Goal: Submit feedback/report problem

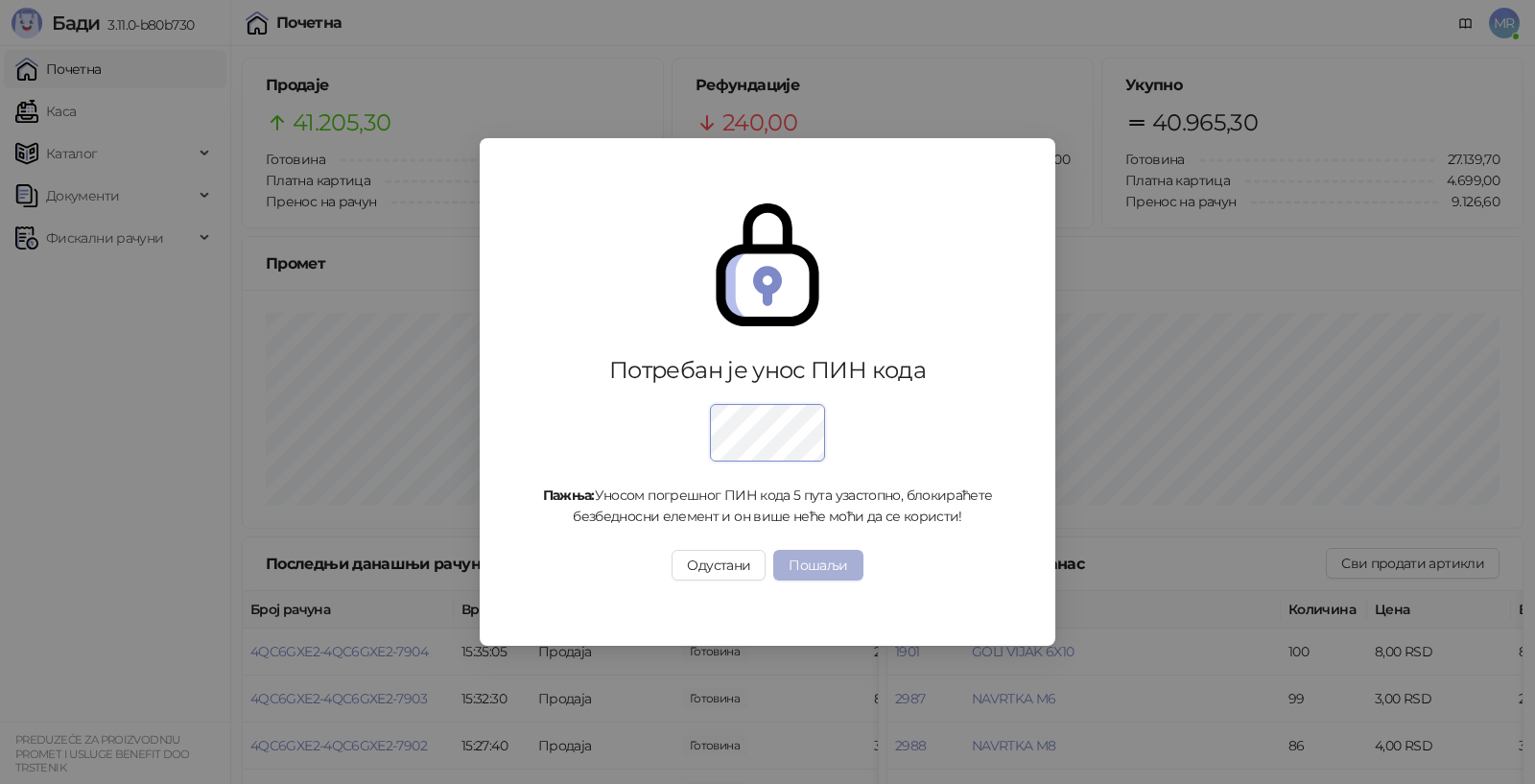
click at [812, 559] on button "Пошаљи" at bounding box center [818, 565] width 90 height 31
